Goal: Transaction & Acquisition: Purchase product/service

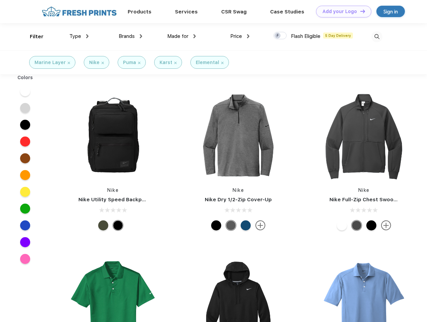
click at [341, 11] on link "Add your Logo Design Tool" at bounding box center [343, 12] width 55 height 12
click at [0, 0] on div "Design Tool" at bounding box center [0, 0] width 0 height 0
click at [360, 11] on link "Add your Logo Design Tool" at bounding box center [343, 12] width 55 height 12
click at [32, 37] on div "Filter" at bounding box center [37, 37] width 14 height 8
click at [79, 36] on span "Type" at bounding box center [75, 36] width 12 height 6
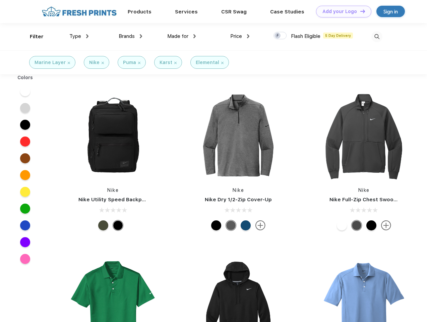
click at [130, 36] on span "Brands" at bounding box center [127, 36] width 16 height 6
click at [182, 36] on span "Made for" at bounding box center [177, 36] width 21 height 6
click at [240, 36] on span "Price" at bounding box center [236, 36] width 12 height 6
click at [280, 36] on div at bounding box center [280, 35] width 13 height 7
click at [278, 36] on input "checkbox" at bounding box center [276, 34] width 4 height 4
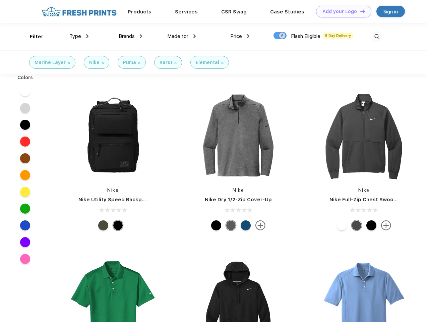
click at [377, 37] on img at bounding box center [376, 36] width 11 height 11
